Goal: Task Accomplishment & Management: Use online tool/utility

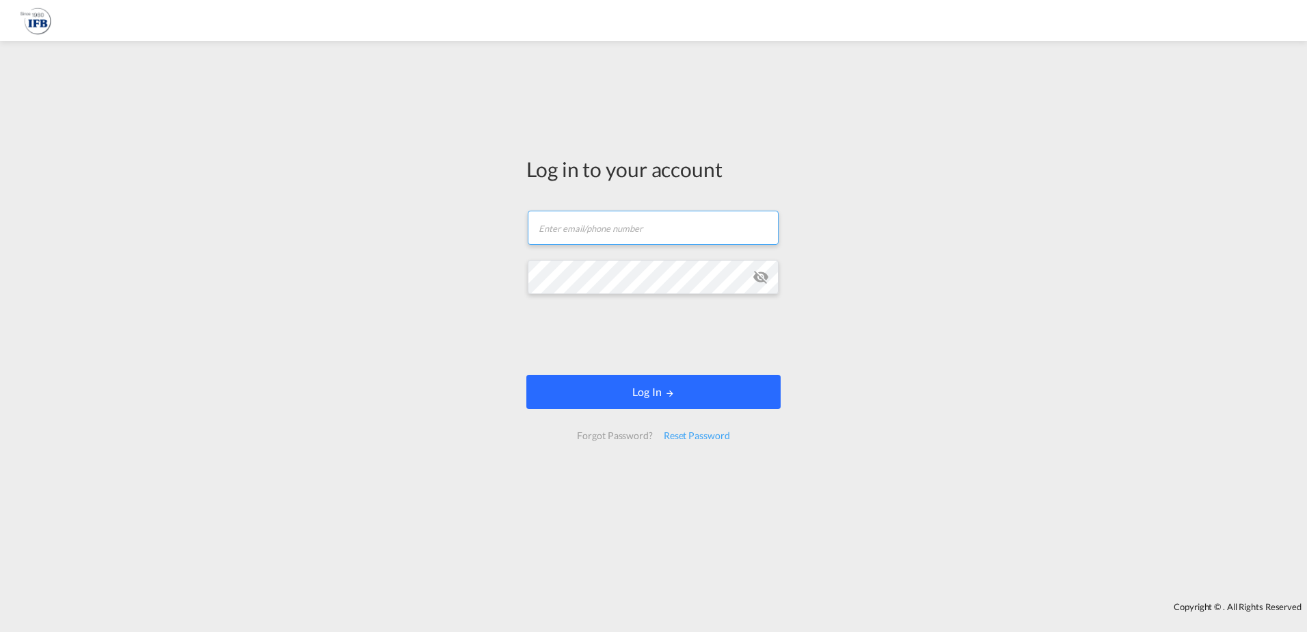
type input "[EMAIL_ADDRESS][DOMAIN_NAME]"
click at [672, 389] on md-icon "LOGIN" at bounding box center [670, 393] width 10 height 10
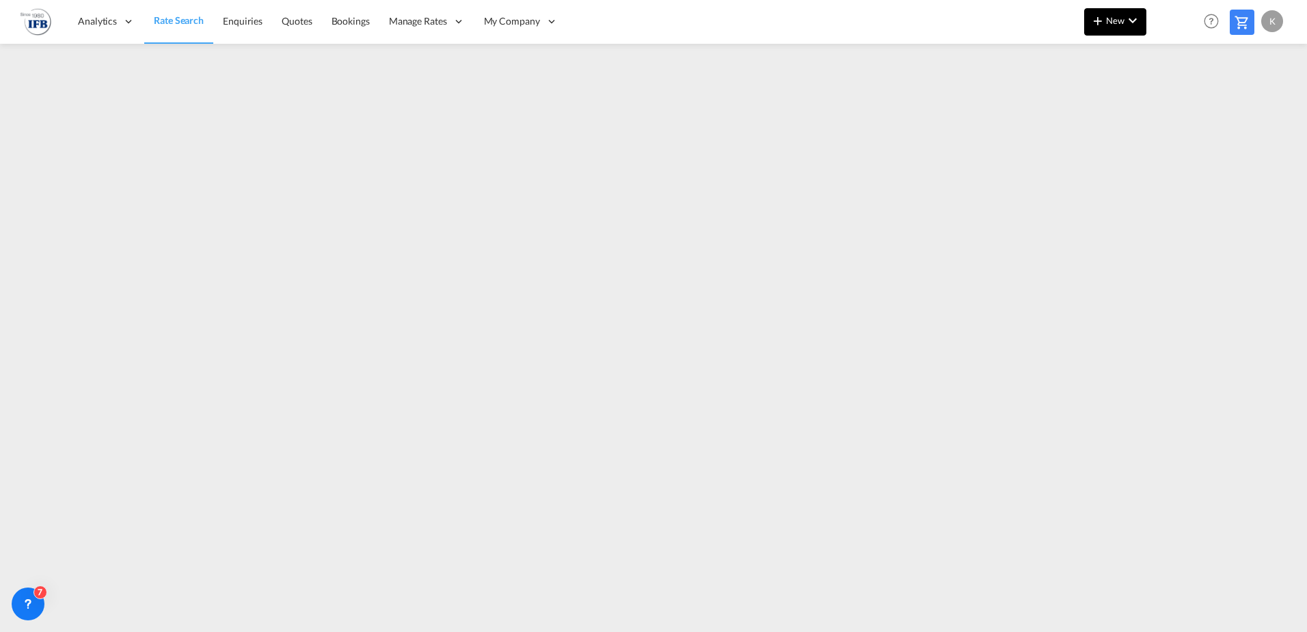
click at [1103, 17] on md-icon "icon-plus 400-fg" at bounding box center [1098, 20] width 16 height 16
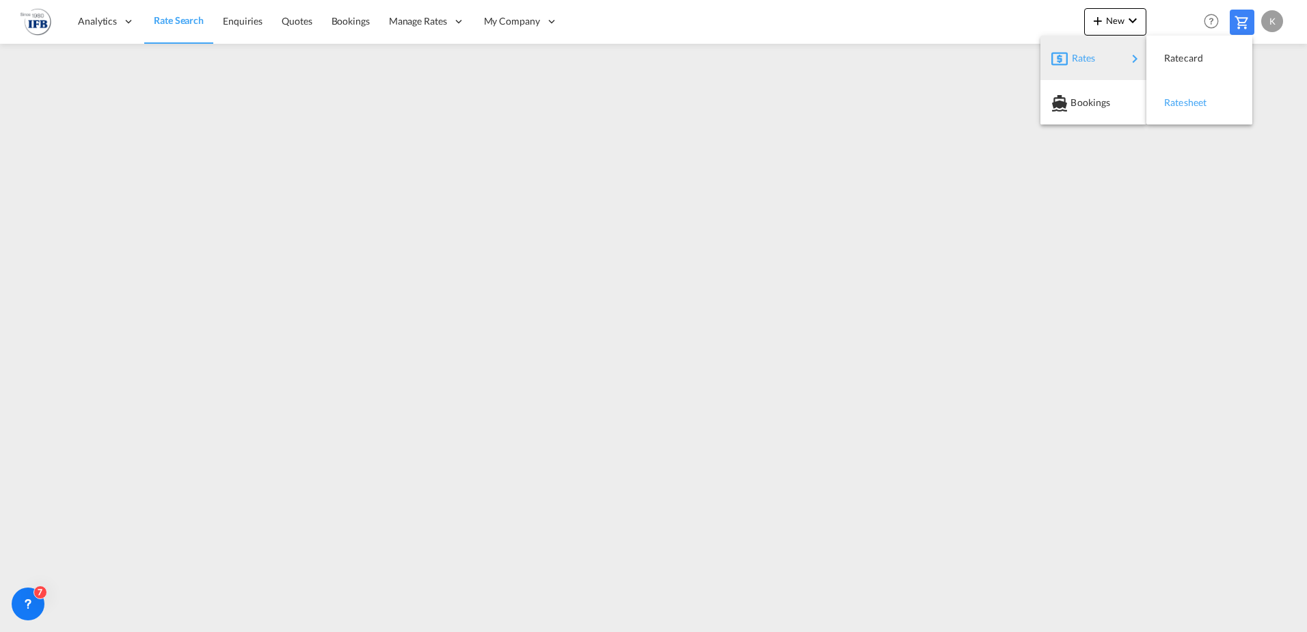
click at [1176, 103] on span "Ratesheet" at bounding box center [1172, 102] width 15 height 27
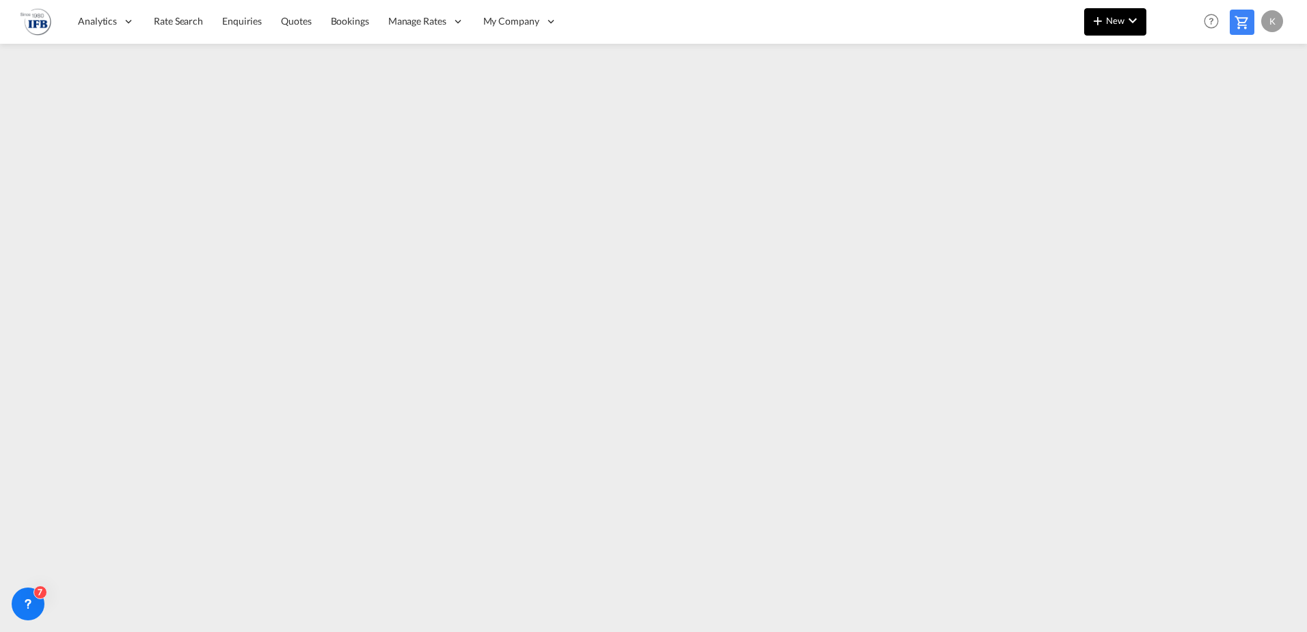
click at [1113, 25] on span "New" at bounding box center [1115, 20] width 51 height 11
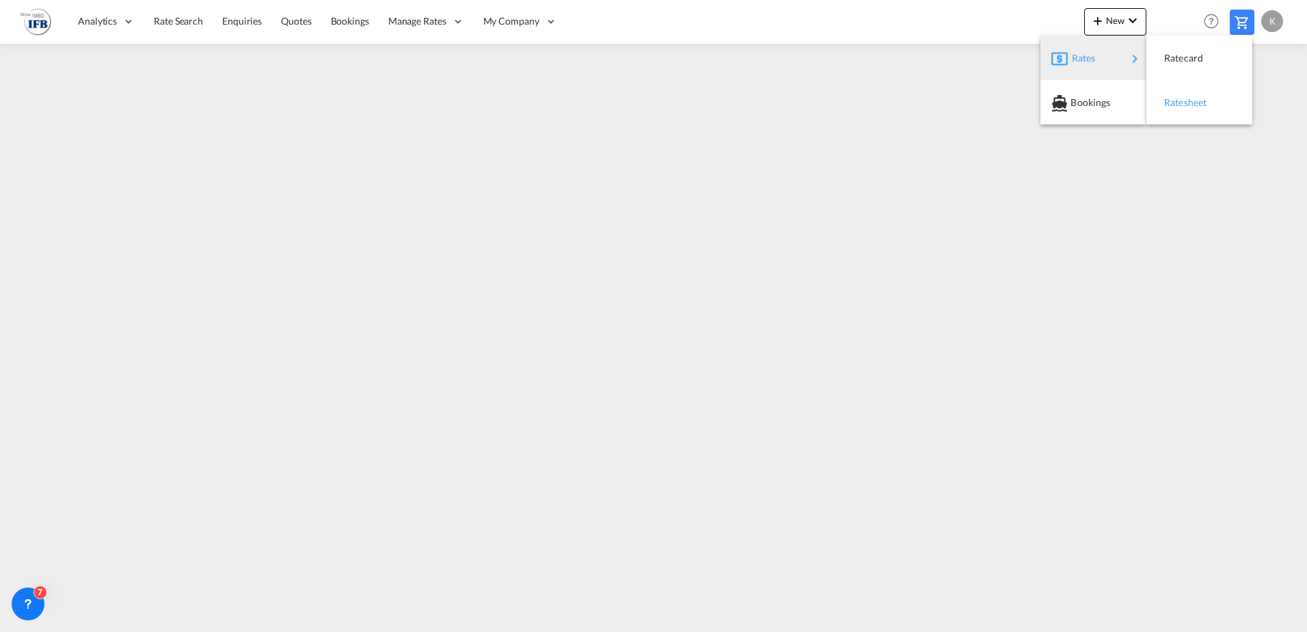
click at [1178, 98] on span "Ratesheet" at bounding box center [1172, 102] width 15 height 27
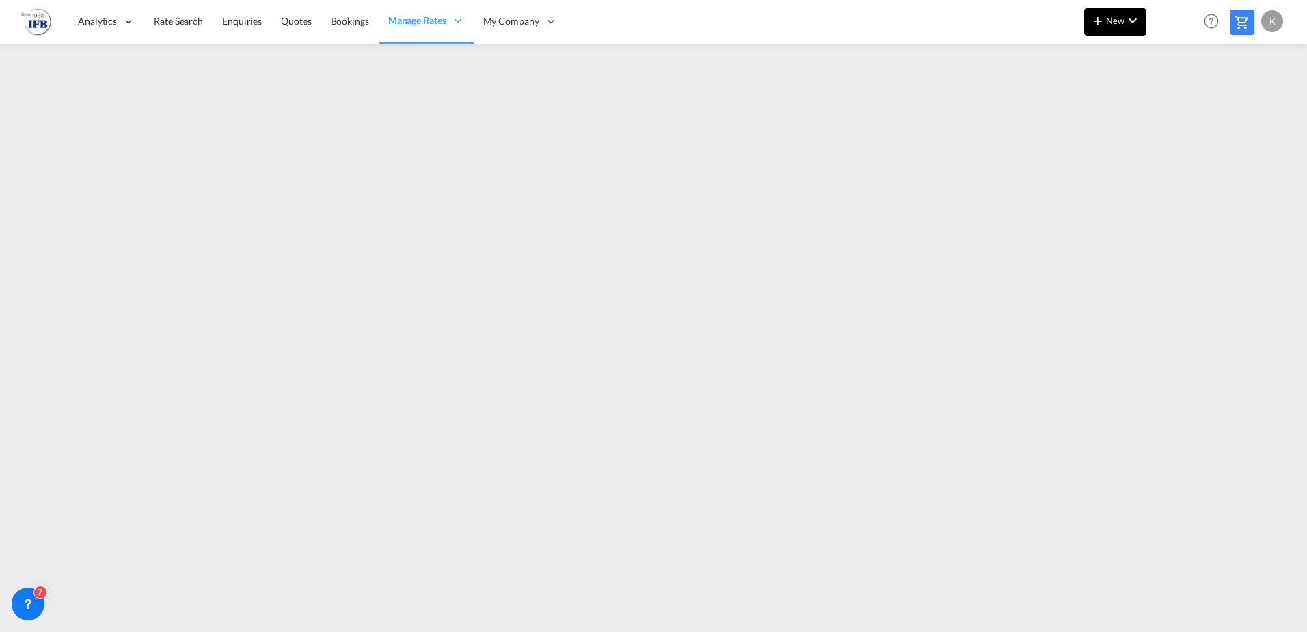
click at [1114, 13] on button "New" at bounding box center [1116, 21] width 62 height 27
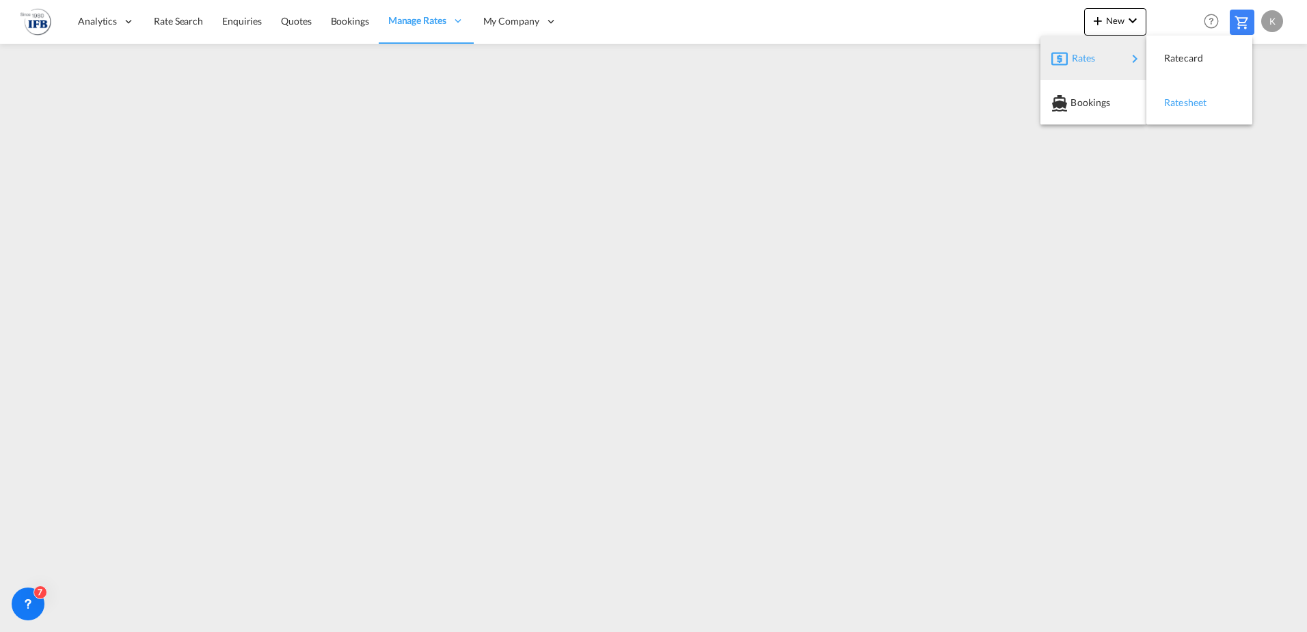
click at [1180, 105] on span "Ratesheet" at bounding box center [1172, 102] width 15 height 27
